Goal: Find specific page/section: Find specific page/section

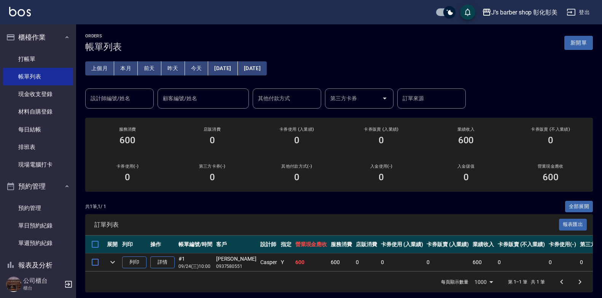
click at [123, 67] on button "本月" at bounding box center [126, 68] width 24 height 14
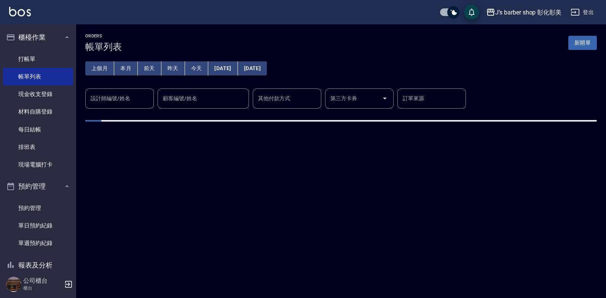
click at [126, 98] on div "設計師編號/姓名 設計師編號/姓名" at bounding box center [119, 98] width 68 height 20
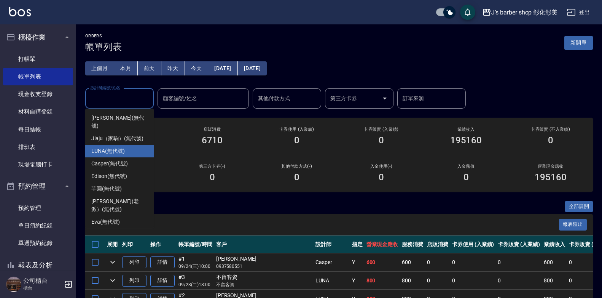
click at [122, 147] on span "LUNA (無代號)" at bounding box center [107, 151] width 33 height 8
type input "LUNA(無代號)"
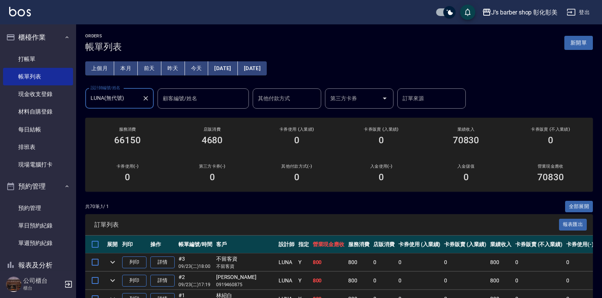
click at [142, 96] on icon "Clear" at bounding box center [146, 98] width 8 height 8
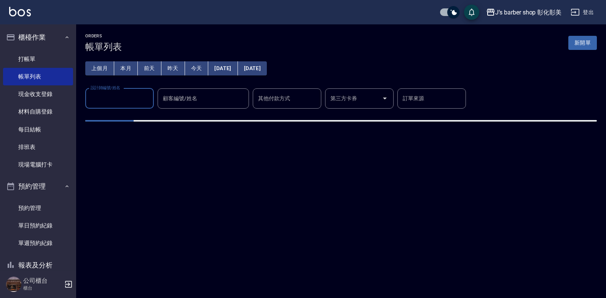
click at [110, 99] on input "設計師編號/姓名" at bounding box center [120, 98] width 62 height 13
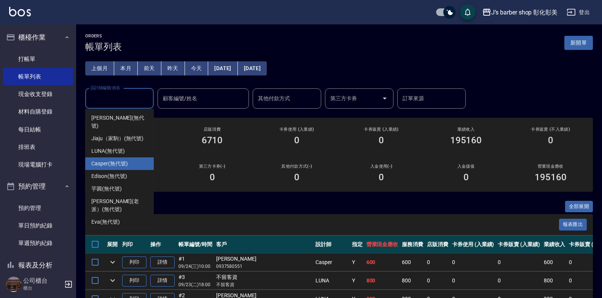
click at [115, 159] on span "Casper (無代號)" at bounding box center [109, 163] width 36 height 8
type input "Casper(無代號)"
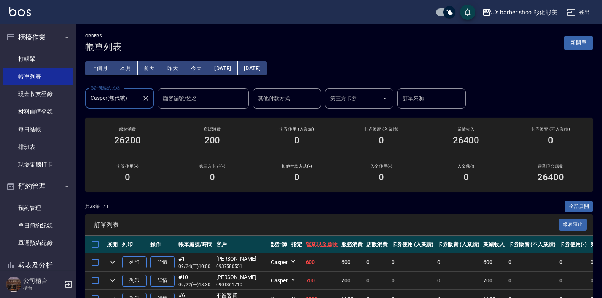
click at [190, 68] on button "今天" at bounding box center [197, 68] width 24 height 14
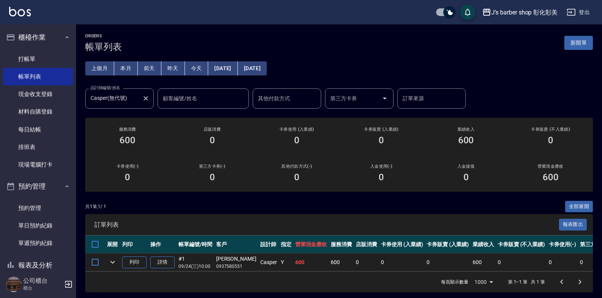
click at [144, 98] on icon "Clear" at bounding box center [146, 98] width 8 height 8
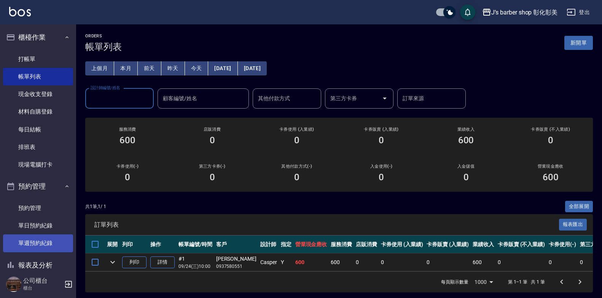
scroll to position [53, 0]
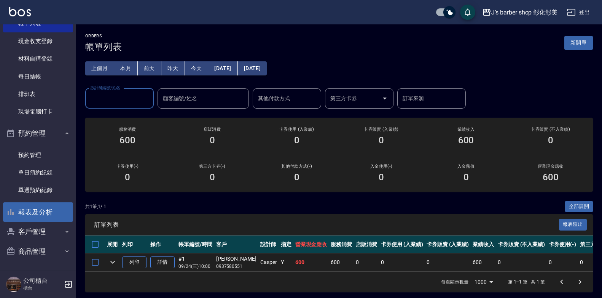
click at [37, 213] on button "報表及分析" at bounding box center [38, 212] width 70 height 20
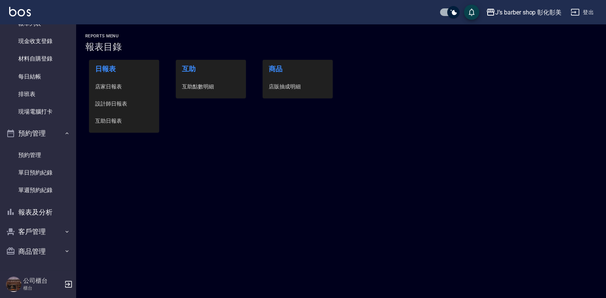
click at [206, 82] on li "互助點數明細" at bounding box center [211, 86] width 70 height 17
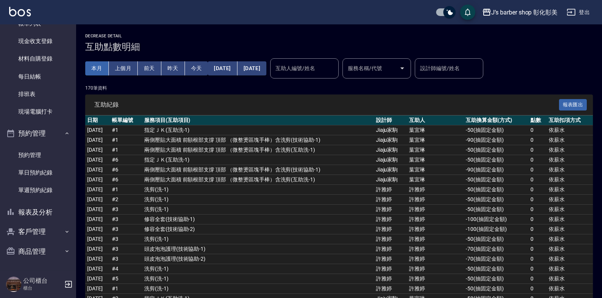
click at [105, 67] on button "本月" at bounding box center [97, 68] width 24 height 14
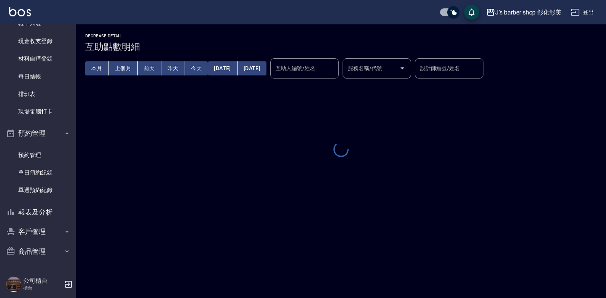
click at [335, 68] on input "互助人編號/姓名" at bounding box center [305, 68] width 62 height 13
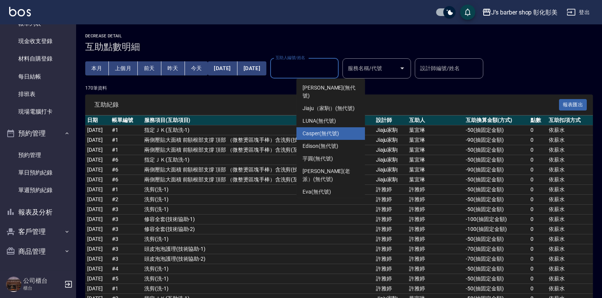
click at [337, 129] on span "Casper (無代號)" at bounding box center [320, 133] width 36 height 8
type input "Casper(無代號)"
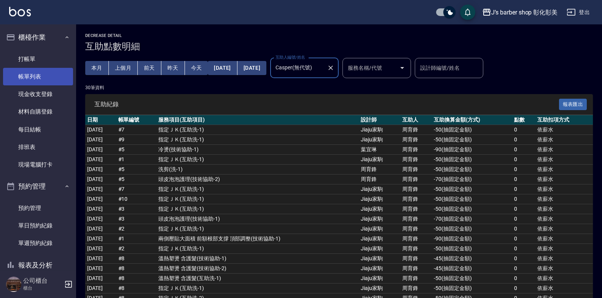
click at [43, 77] on link "帳單列表" at bounding box center [38, 77] width 70 height 18
